Goal: Information Seeking & Learning: Compare options

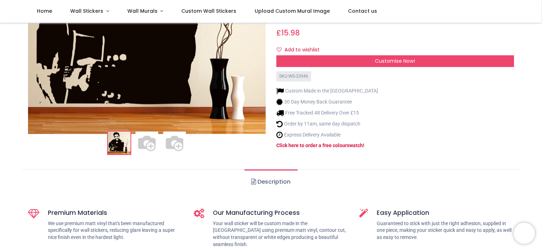
scroll to position [142, 0]
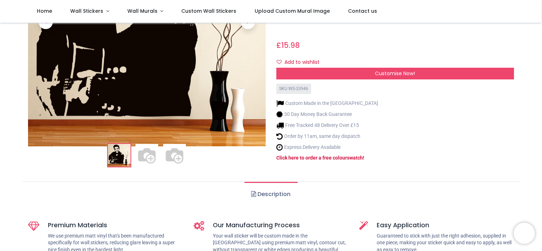
click at [183, 149] on img at bounding box center [174, 155] width 23 height 23
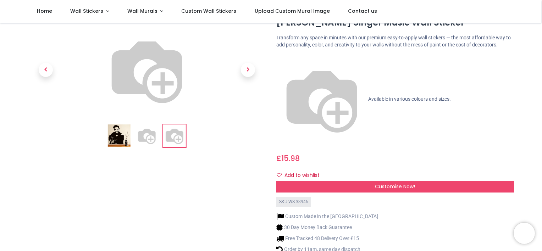
scroll to position [0, 0]
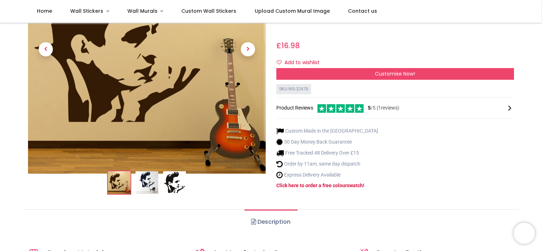
scroll to position [142, 0]
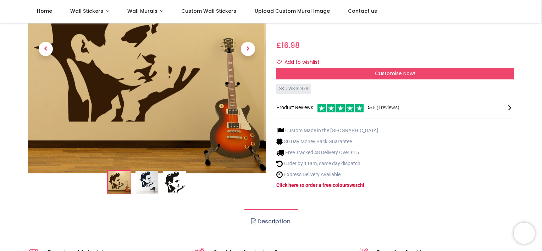
click at [180, 171] on img at bounding box center [174, 182] width 23 height 23
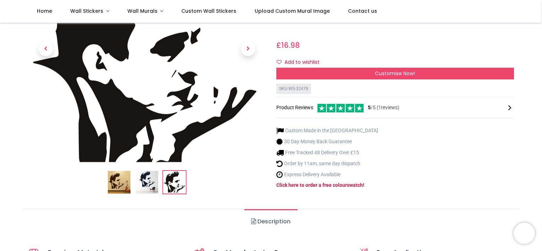
click at [258, 171] on ol at bounding box center [147, 183] width 238 height 24
drag, startPoint x: 541, startPoint y: 69, endPoint x: 542, endPoint y: 41, distance: 28.1
click at [542, 41] on html "Login • Register Home Wall Stickers" at bounding box center [271, 125] width 542 height 251
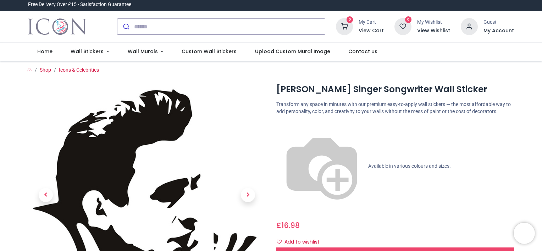
scroll to position [0, 0]
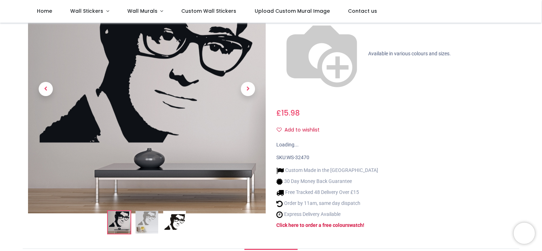
scroll to position [142, 0]
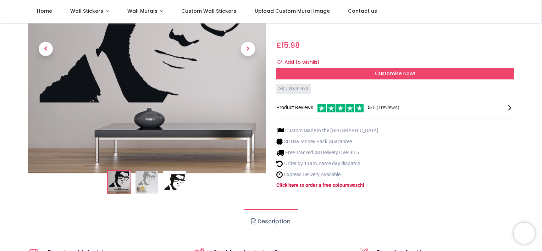
click at [180, 171] on img at bounding box center [174, 182] width 23 height 23
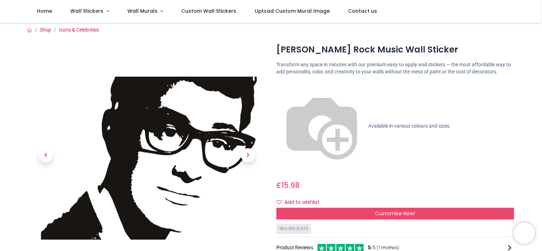
scroll to position [0, 0]
